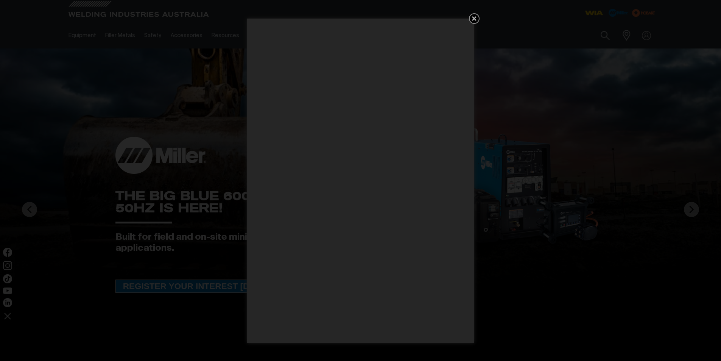
click at [473, 15] on icon "Get 5 WIA Welding Guides Free!" at bounding box center [474, 18] width 9 height 9
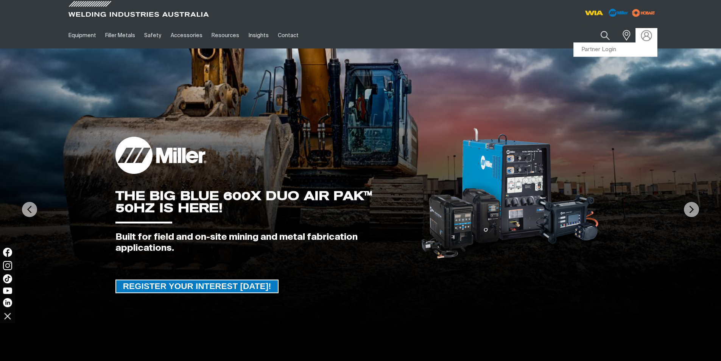
click at [642, 32] on img at bounding box center [646, 35] width 11 height 11
click at [612, 50] on link "Partner Login" at bounding box center [615, 50] width 83 height 14
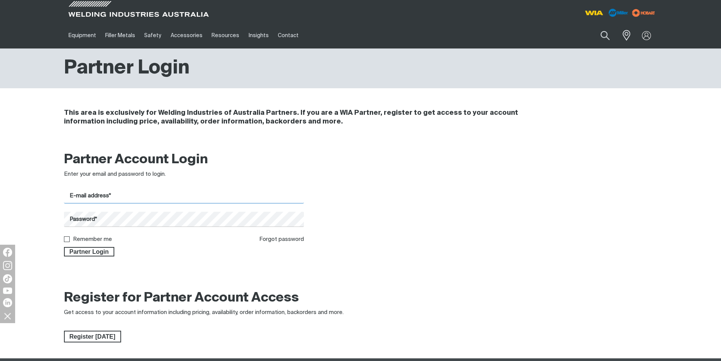
type input "[EMAIL_ADDRESS][DOMAIN_NAME]"
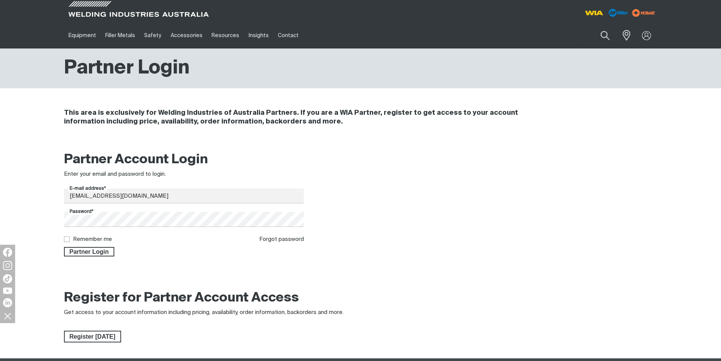
click at [67, 238] on input "Remember me" at bounding box center [66, 238] width 5 height 5
checkbox input "true"
click at [81, 247] on button "Partner Login" at bounding box center [89, 252] width 51 height 10
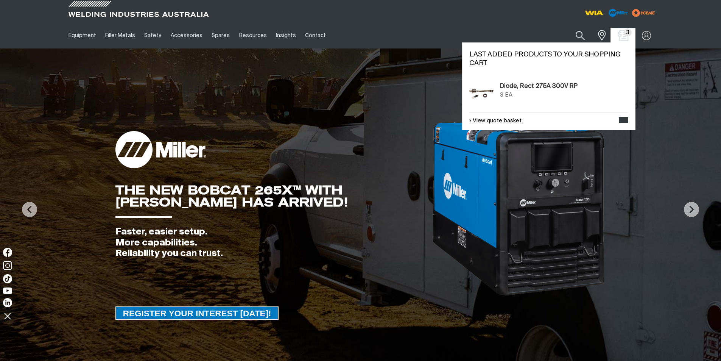
click at [619, 35] on img "Shopping cart (3 product(s))" at bounding box center [622, 35] width 11 height 11
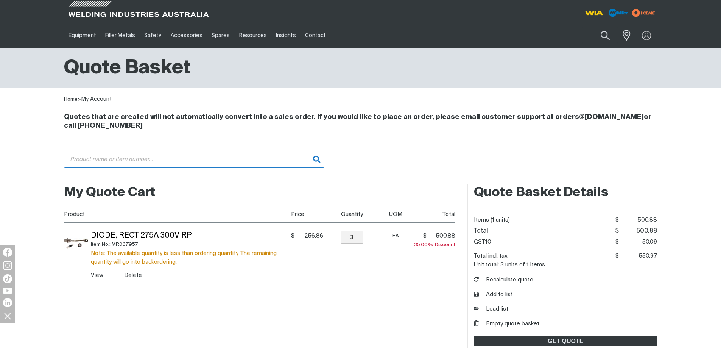
click at [112, 160] on input "Search" at bounding box center [194, 159] width 260 height 17
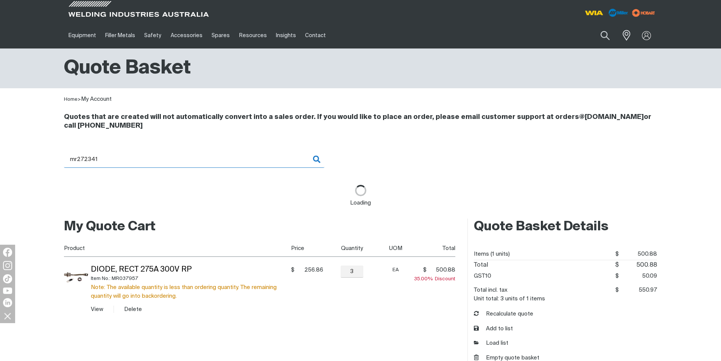
type input "MR272341 - Label,Warning Battery Explosion"
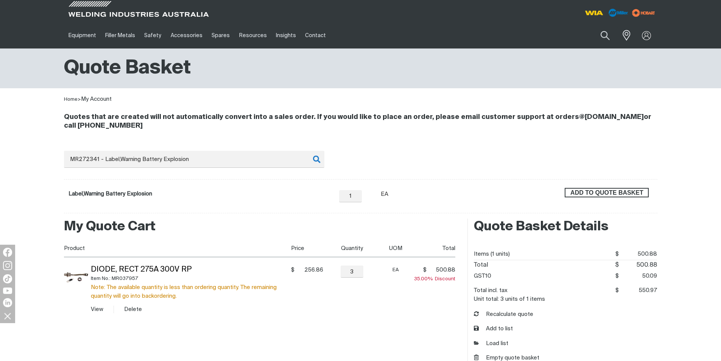
click at [617, 193] on span "ADD TO QUOTE BASKET" at bounding box center [606, 193] width 83 height 10
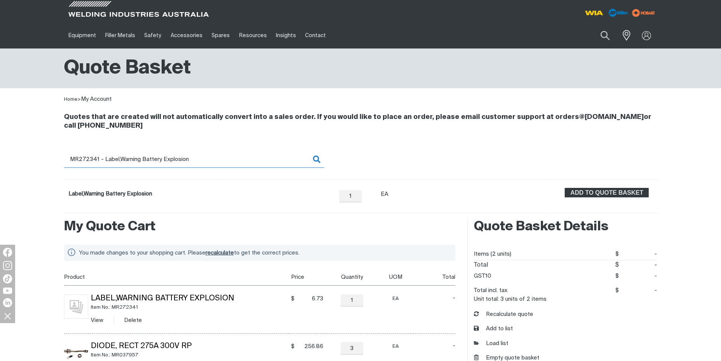
scroll to position [38, 0]
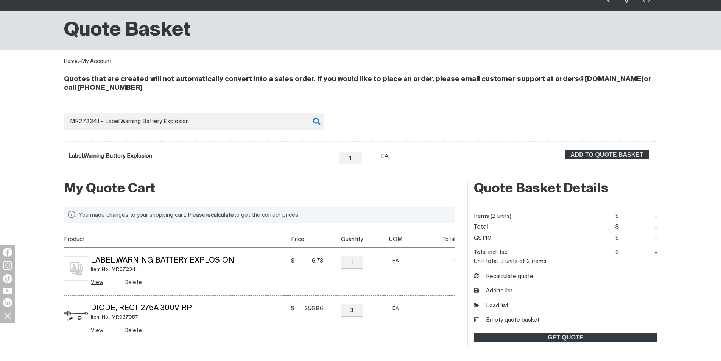
click at [95, 281] on link "View" at bounding box center [97, 282] width 12 height 6
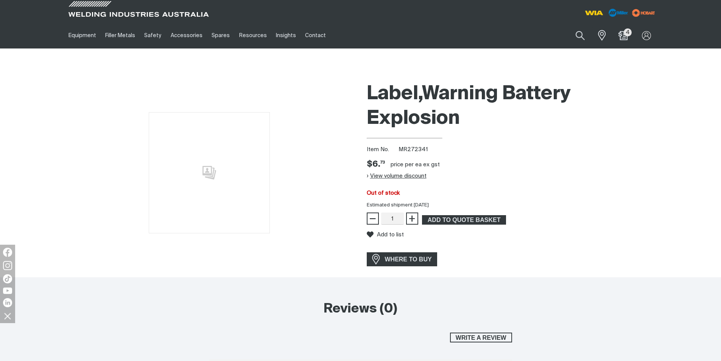
click at [373, 176] on button "View volume discount" at bounding box center [397, 176] width 60 height 12
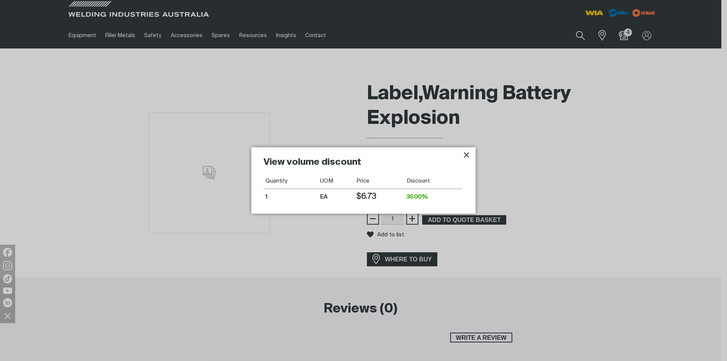
click at [467, 155] on icon "Close pop-up overlay" at bounding box center [466, 154] width 9 height 9
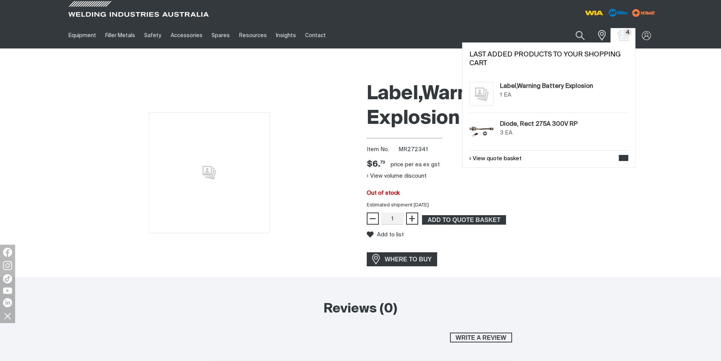
click at [620, 36] on img "Shopping cart (4 product(s))" at bounding box center [622, 35] width 11 height 11
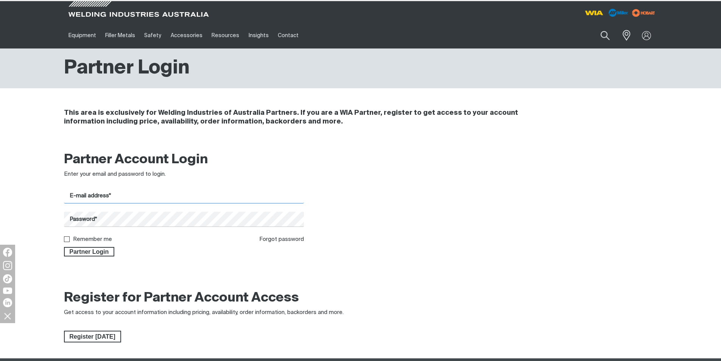
type input "[EMAIL_ADDRESS][DOMAIN_NAME]"
